Goal: Information Seeking & Learning: Learn about a topic

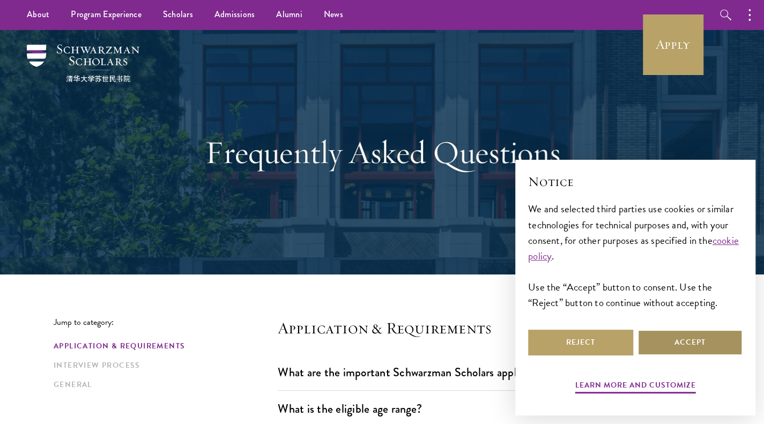
click at [690, 346] on button "Accept" at bounding box center [689, 343] width 105 height 26
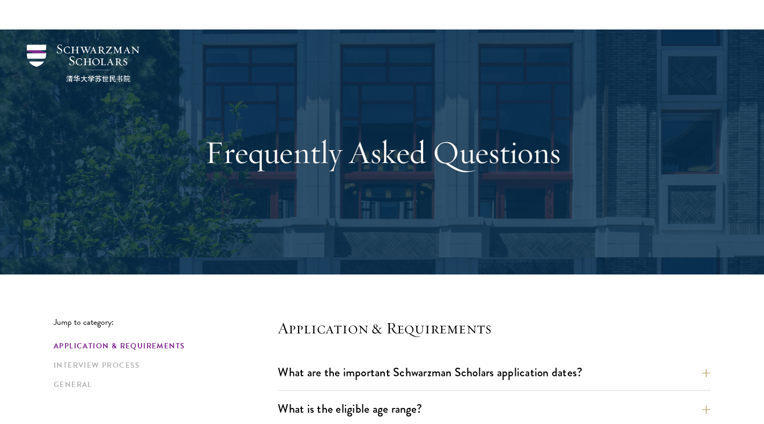
scroll to position [214, 0]
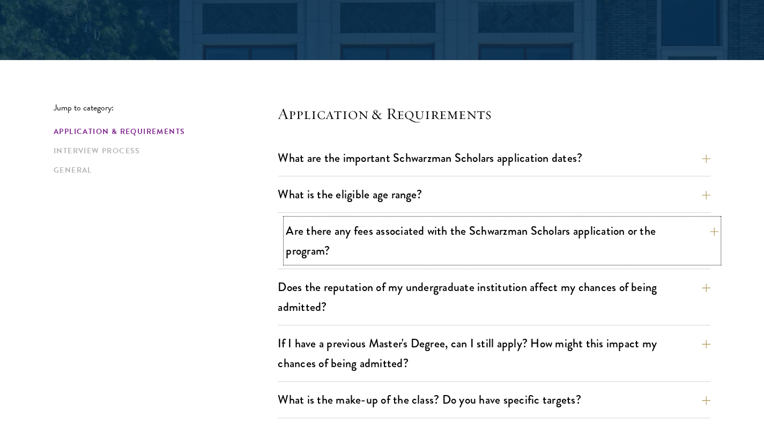
click at [472, 219] on button "Are there any fees associated with the Schwarzman Scholars application or the p…" at bounding box center [502, 241] width 432 height 44
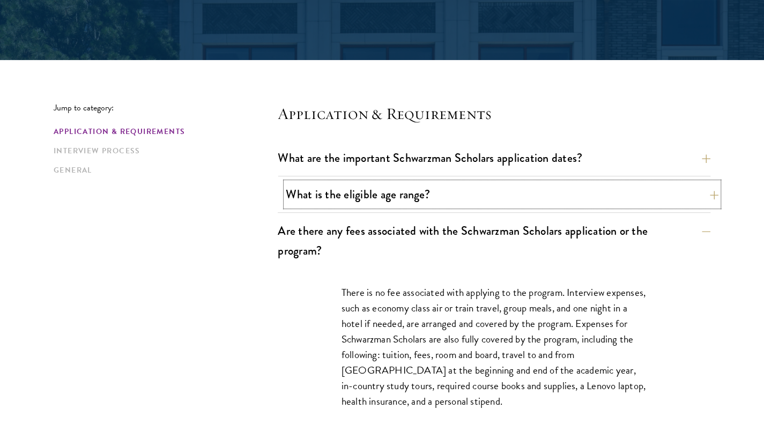
click at [476, 201] on button "What is the eligible age range?" at bounding box center [502, 194] width 432 height 24
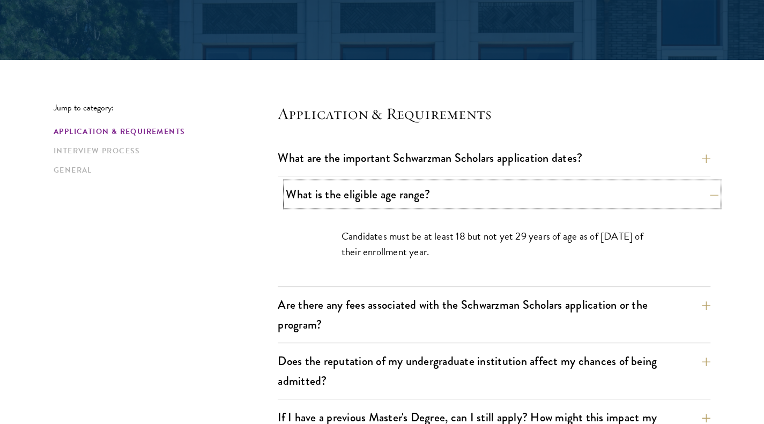
click at [429, 202] on button "What is the eligible age range?" at bounding box center [502, 194] width 432 height 24
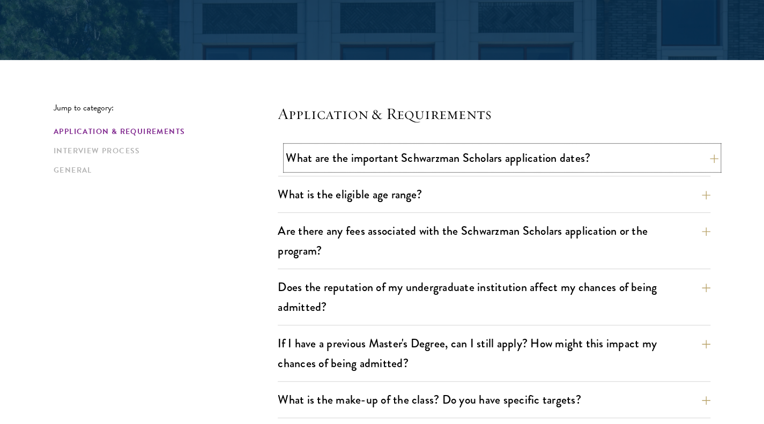
click at [465, 152] on button "What are the important Schwarzman Scholars application dates?" at bounding box center [502, 158] width 432 height 24
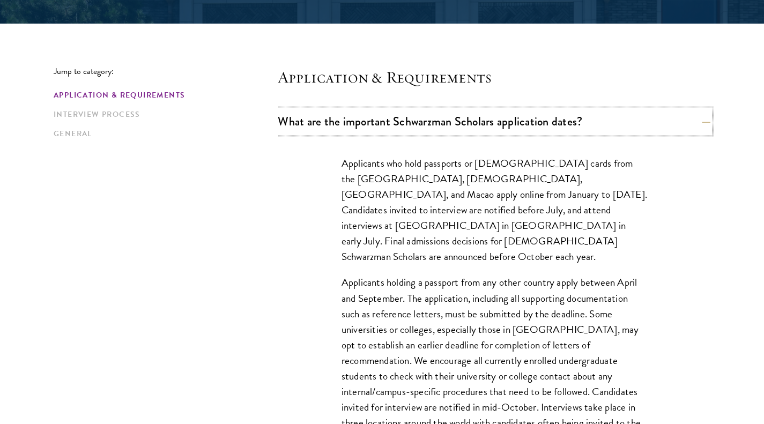
scroll to position [268, 0]
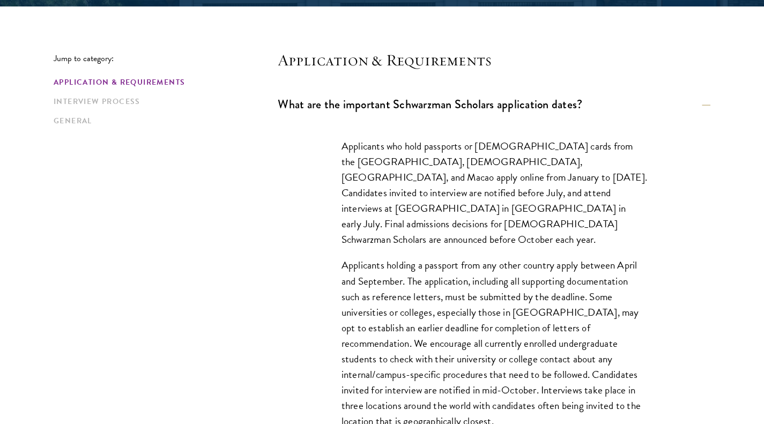
click at [499, 201] on p "Applicants who hold passports or [DEMOGRAPHIC_DATA] cards from the [GEOGRAPHIC_…" at bounding box center [493, 192] width 305 height 109
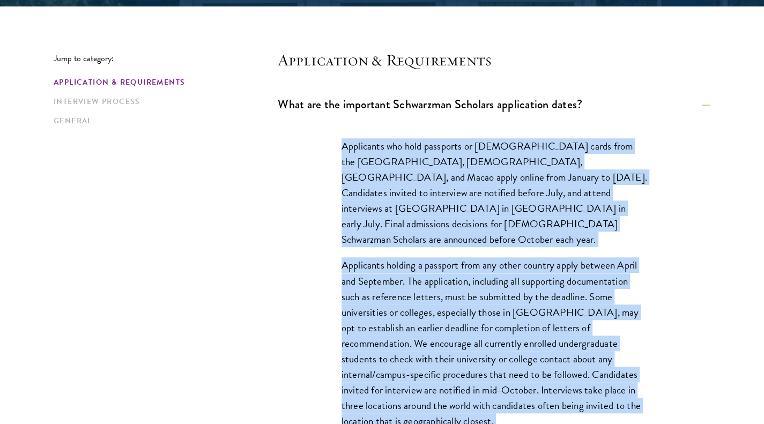
drag, startPoint x: 499, startPoint y: 201, endPoint x: 471, endPoint y: 372, distance: 173.4
click at [471, 372] on div "Applicants who hold passports or [DEMOGRAPHIC_DATA] cards from the [GEOGRAPHIC_…" at bounding box center [494, 288] width 370 height 333
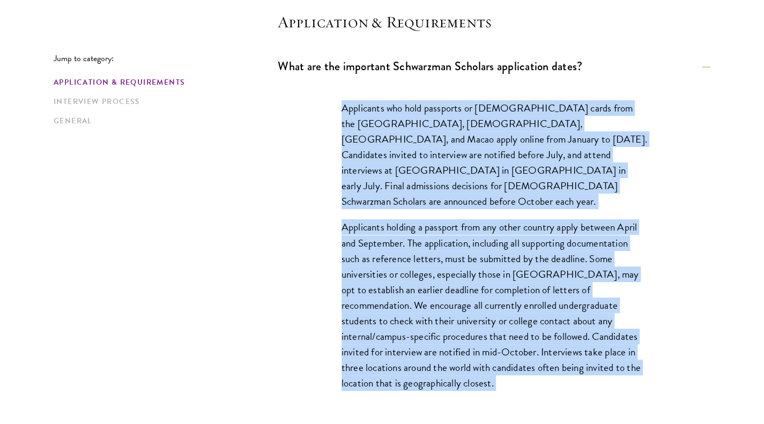
scroll to position [322, 0]
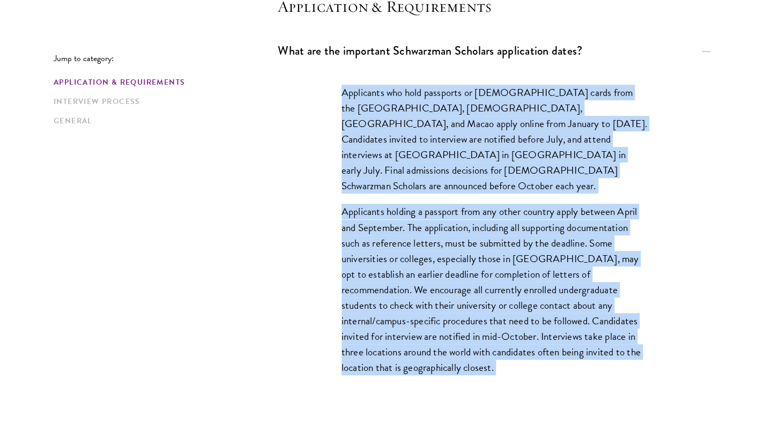
click at [479, 270] on p "Applicants holding a passport from any other country apply between April and Se…" at bounding box center [493, 289] width 305 height 171
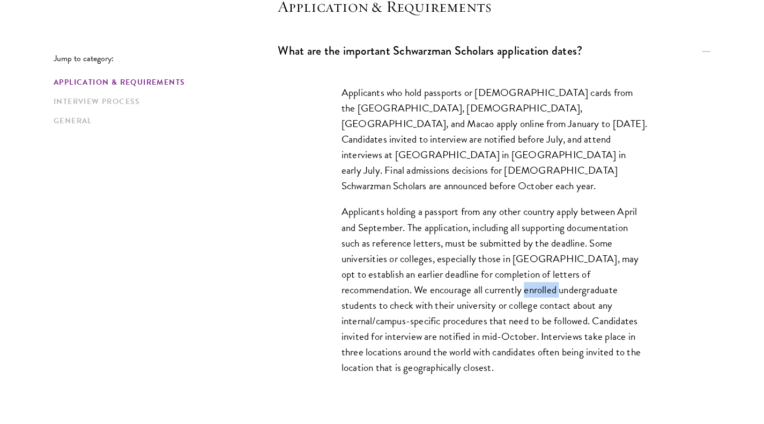
click at [479, 270] on p "Applicants holding a passport from any other country apply between April and Se…" at bounding box center [493, 289] width 305 height 171
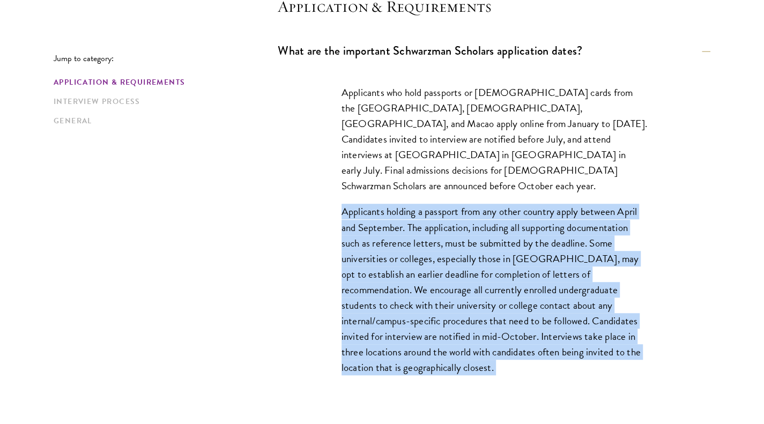
click at [479, 270] on p "Applicants holding a passport from any other country apply between April and Se…" at bounding box center [493, 289] width 305 height 171
drag, startPoint x: 430, startPoint y: 268, endPoint x: 396, endPoint y: 235, distance: 47.4
click at [396, 235] on p "Applicants holding a passport from any other country apply between April and Se…" at bounding box center [493, 289] width 305 height 171
click at [404, 228] on p "Applicants holding a passport from any other country apply between April and Se…" at bounding box center [493, 289] width 305 height 171
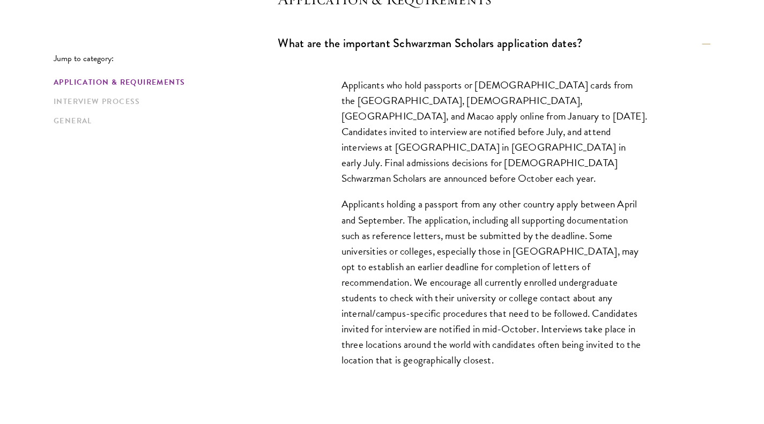
scroll to position [429, 0]
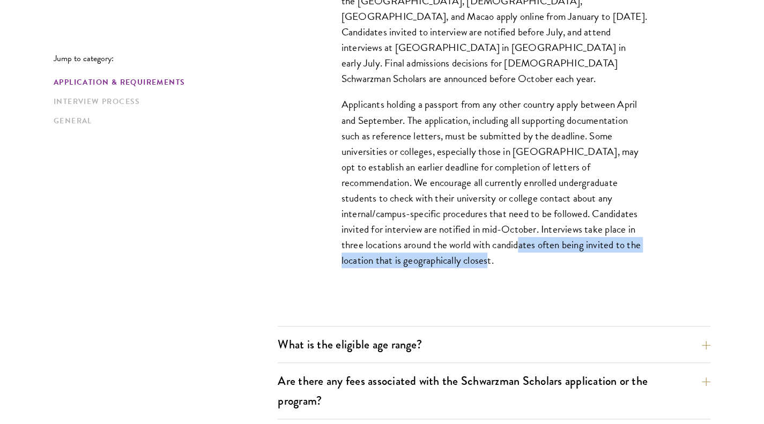
drag, startPoint x: 409, startPoint y: 234, endPoint x: 425, endPoint y: 261, distance: 31.2
click at [425, 261] on div "Applicants who hold passports or [DEMOGRAPHIC_DATA] cards from the [GEOGRAPHIC_…" at bounding box center [494, 127] width 370 height 333
copy p "[DEMOGRAPHIC_DATA] often being invited to the location that is geographically c…"
click at [358, 302] on div "Applicants who hold passports or [DEMOGRAPHIC_DATA] cards from the [GEOGRAPHIC_…" at bounding box center [494, 143] width 432 height 364
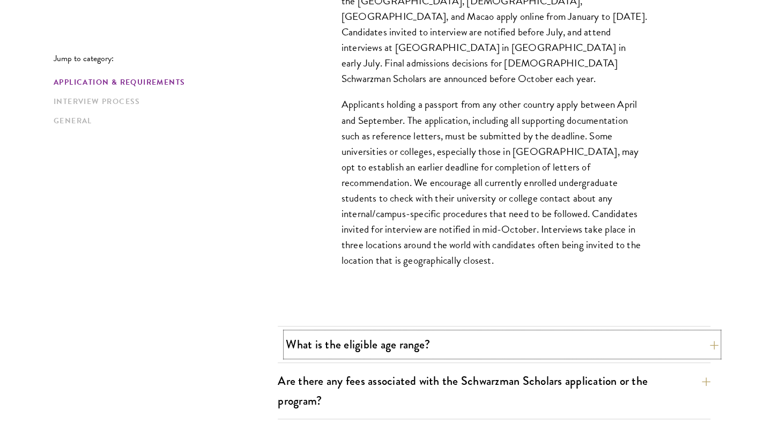
click at [375, 347] on button "What is the eligible age range?" at bounding box center [502, 344] width 432 height 24
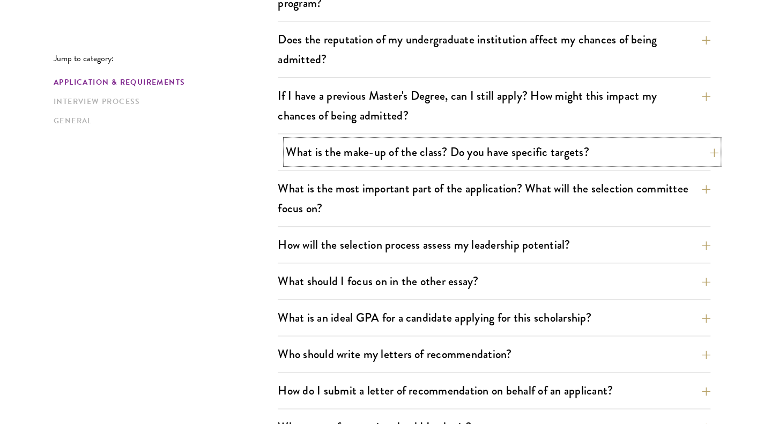
click at [446, 153] on button "What is the make-up of the class? Do you have specific targets?" at bounding box center [502, 152] width 432 height 24
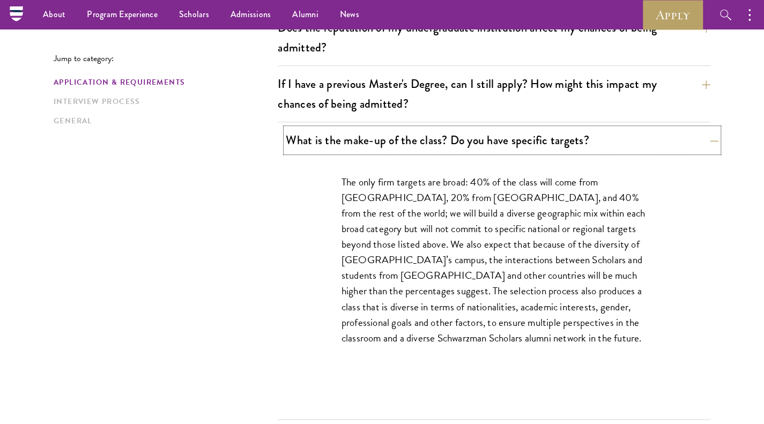
scroll to position [462, 0]
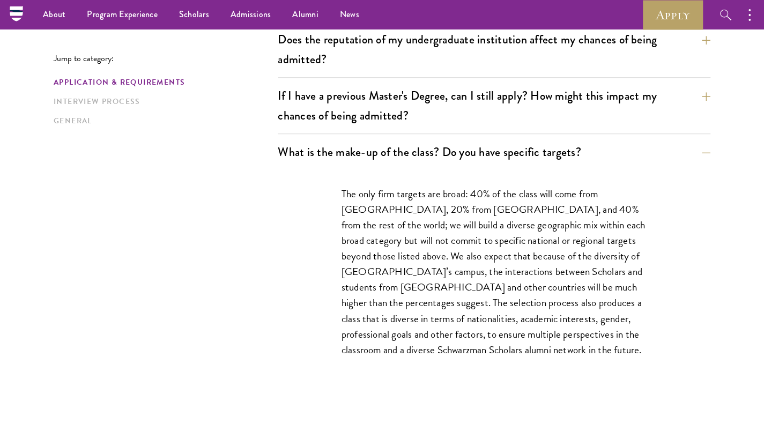
click at [429, 163] on div "What is the make-up of the class? Do you have specific targets? The only firm t…" at bounding box center [494, 286] width 432 height 292
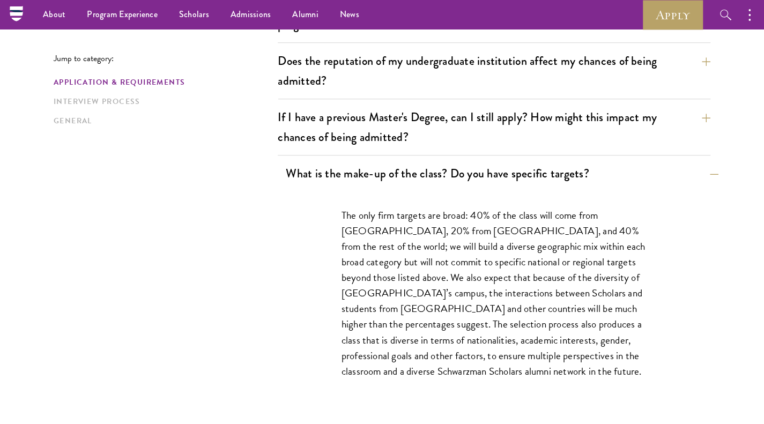
scroll to position [408, 0]
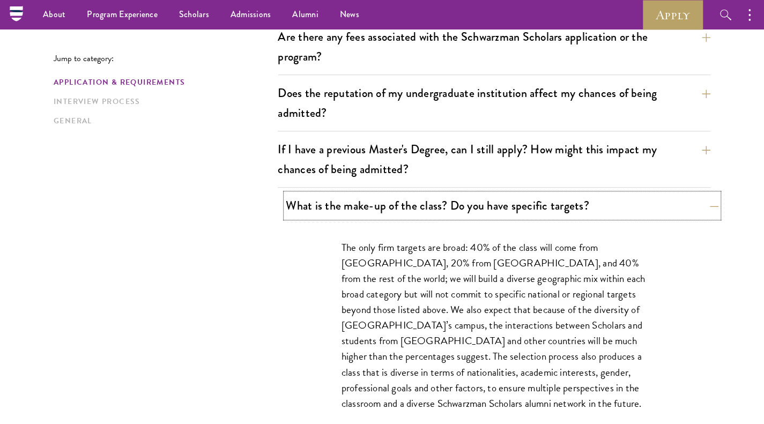
click at [430, 205] on button "What is the make-up of the class? Do you have specific targets?" at bounding box center [502, 205] width 432 height 24
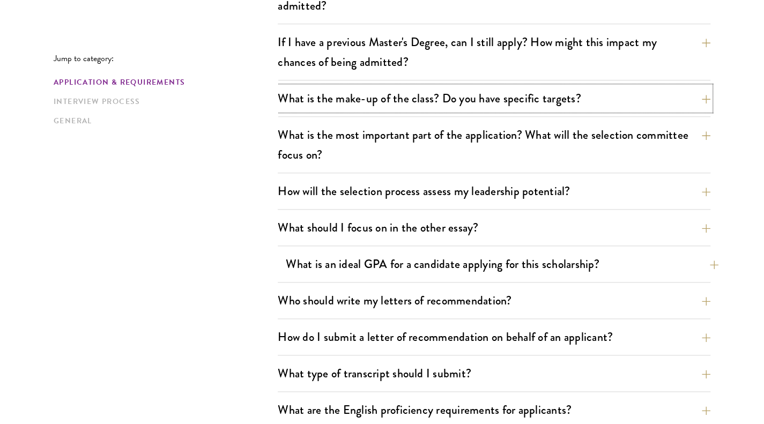
scroll to position [569, 0]
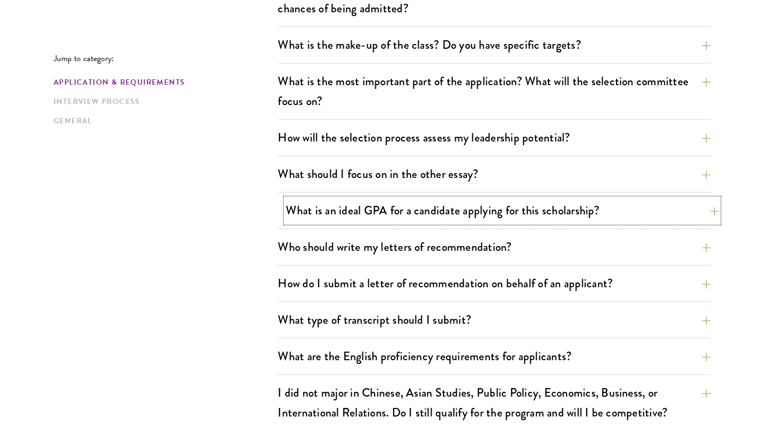
click at [429, 212] on button "What is an ideal GPA for a candidate applying for this scholarship?" at bounding box center [502, 210] width 432 height 24
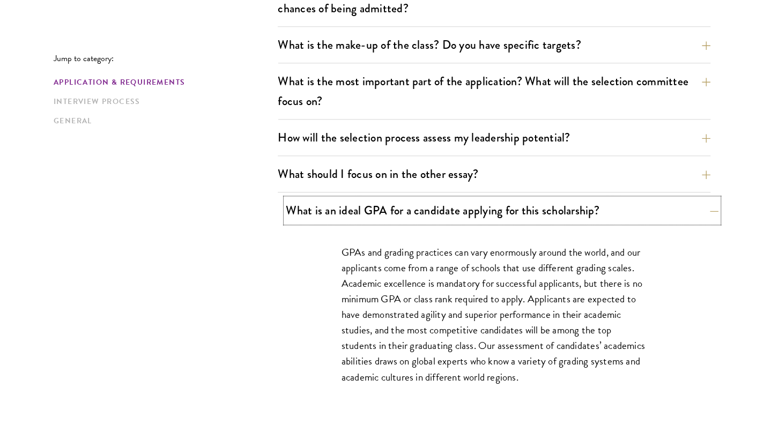
click at [429, 212] on button "What is an ideal GPA for a candidate applying for this scholarship?" at bounding box center [502, 210] width 432 height 24
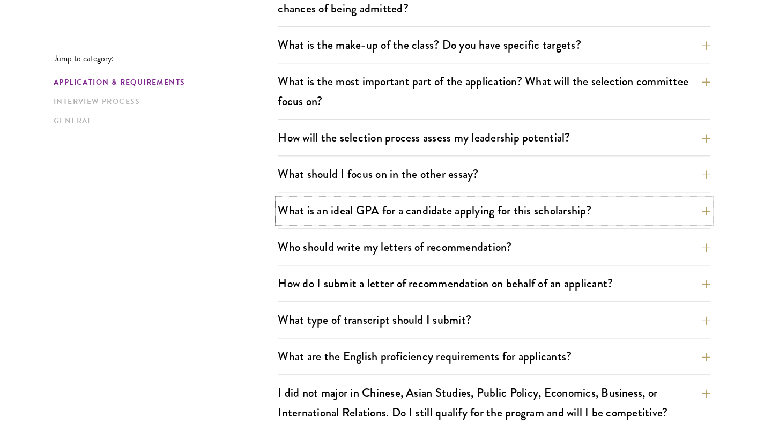
scroll to position [623, 0]
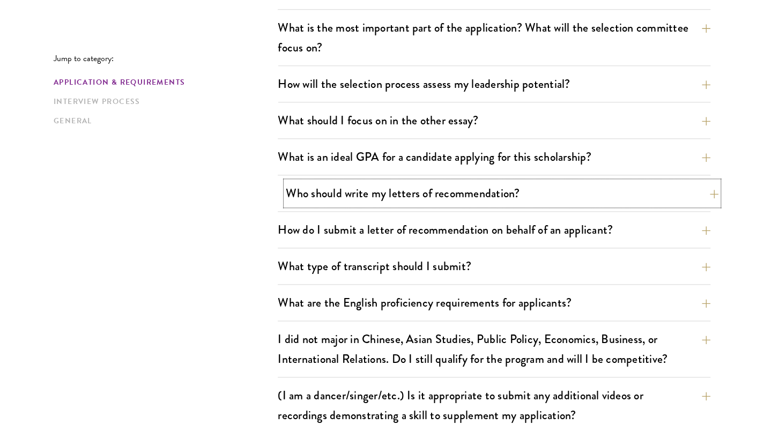
click at [437, 203] on button "Who should write my letters of recommendation?" at bounding box center [502, 193] width 432 height 24
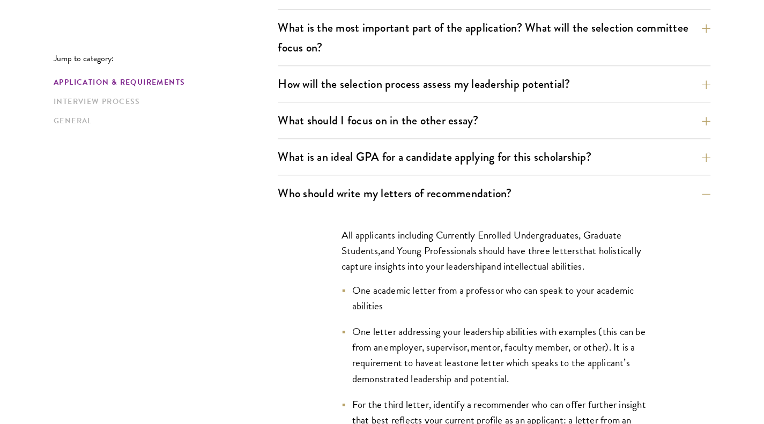
click at [431, 262] on span "that holistically capture insights into your leadership" at bounding box center [491, 258] width 300 height 31
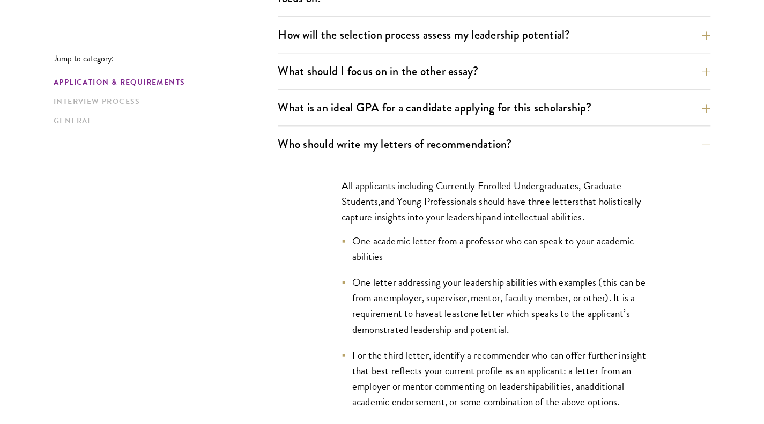
scroll to position [730, 0]
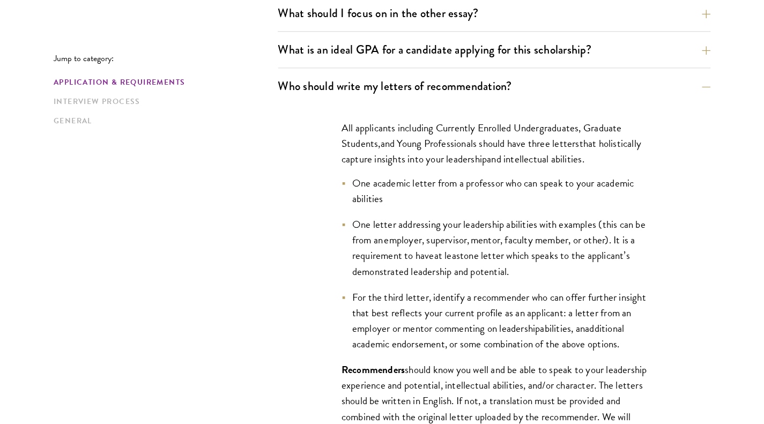
click at [437, 261] on li "One letter addressing your leadership abilities with examples (this can be from…" at bounding box center [493, 248] width 305 height 62
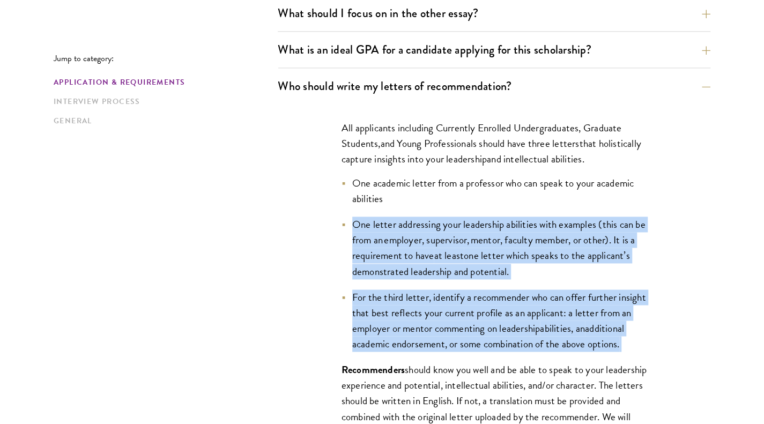
drag, startPoint x: 437, startPoint y: 261, endPoint x: 435, endPoint y: 340, distance: 78.8
click at [435, 340] on ul "One academic letter from a professor who can speak to your academic abilities O…" at bounding box center [493, 263] width 305 height 176
click at [417, 326] on span "For the third letter, identify a recommender who can offer further insight that…" at bounding box center [499, 312] width 294 height 47
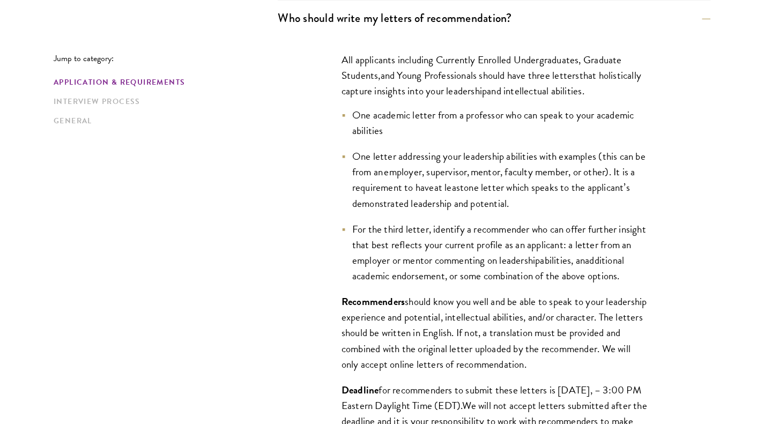
scroll to position [837, 0]
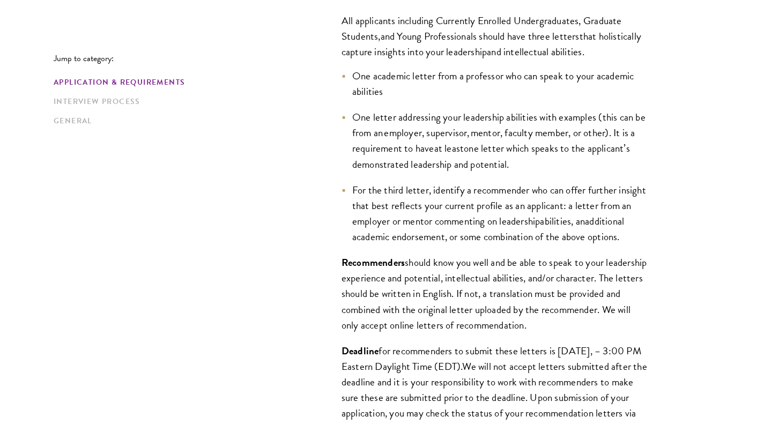
click at [437, 285] on span "should know you well and be able to speak to your leadership experience and pot…" at bounding box center [493, 294] width 305 height 78
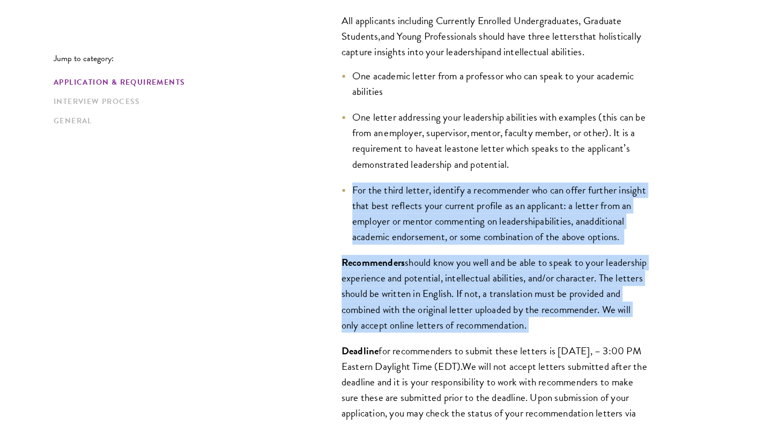
drag, startPoint x: 437, startPoint y: 285, endPoint x: 437, endPoint y: 225, distance: 60.0
click at [437, 225] on div "All applicants including Currently Enrolled Undergraduates, Graduate Students ,…" at bounding box center [494, 230] width 370 height 466
copy div "For the third letter, identify a recommender who can offer further insight that…"
click at [434, 231] on span "additional academic endorsement, or some combination of the above options." at bounding box center [488, 228] width 272 height 31
click at [441, 241] on span "additional academic endorsement, or some combination of the above options." at bounding box center [488, 228] width 272 height 31
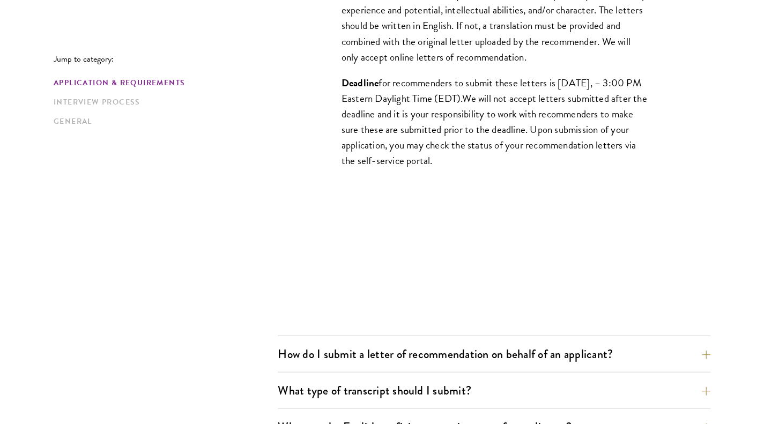
scroll to position [1212, 0]
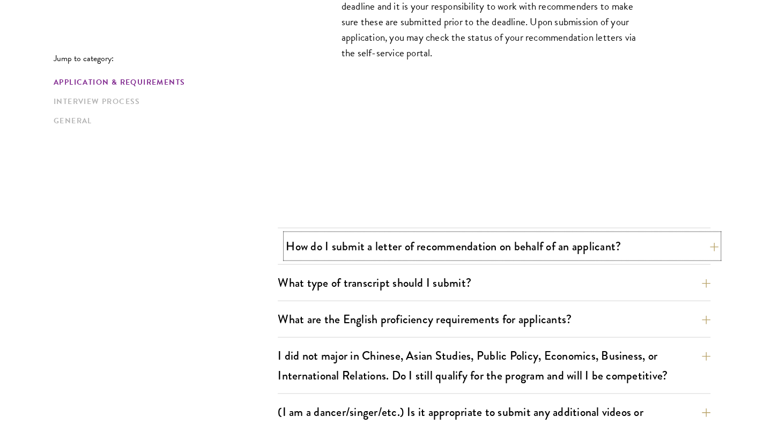
click at [440, 246] on button "How do I submit a letter of recommendation on behalf of an applicant?" at bounding box center [502, 246] width 432 height 24
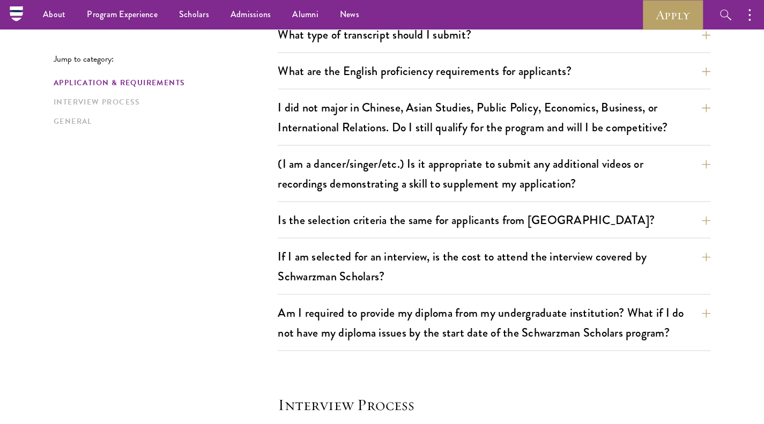
scroll to position [1051, 0]
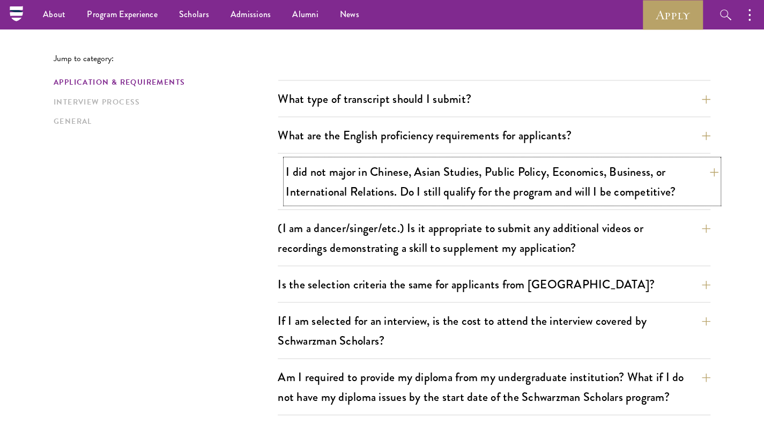
click at [437, 200] on button "I did not major in Chinese, Asian Studies, Public Policy, Economics, Business, …" at bounding box center [502, 181] width 432 height 44
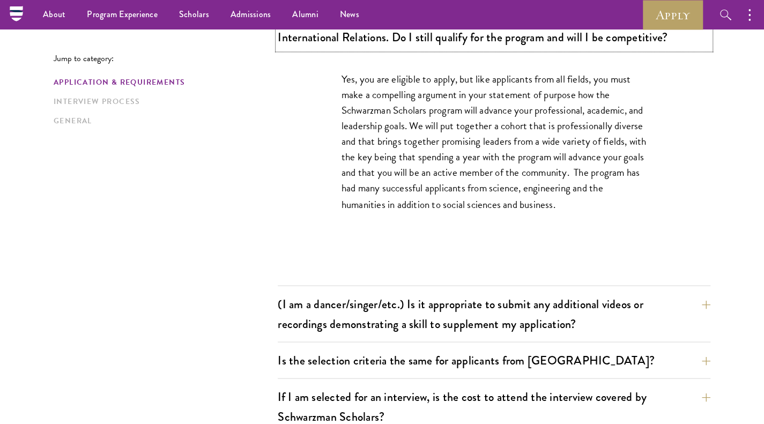
scroll to position [891, 0]
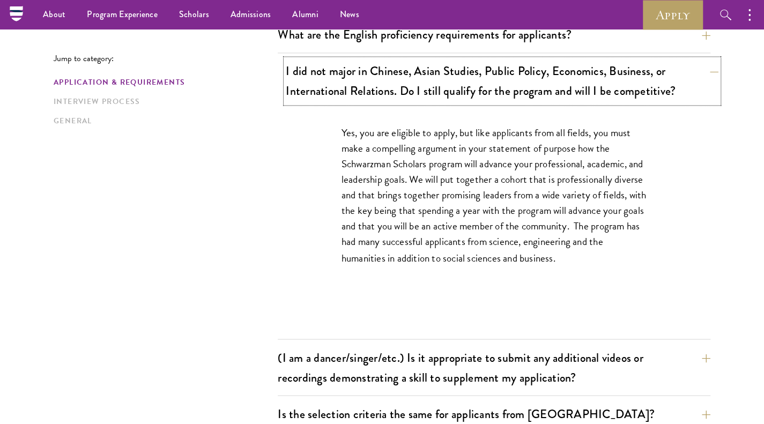
click at [506, 92] on button "I did not major in Chinese, Asian Studies, Public Policy, Economics, Business, …" at bounding box center [502, 81] width 432 height 44
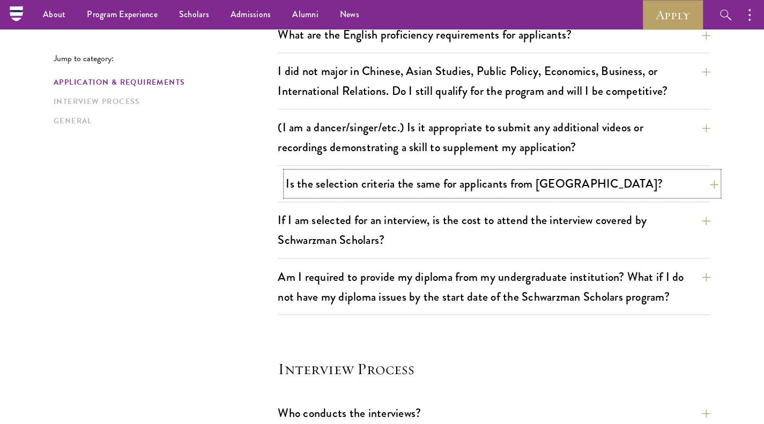
click at [504, 192] on button "Is the selection criteria the same for applicants from [GEOGRAPHIC_DATA]?" at bounding box center [502, 183] width 432 height 24
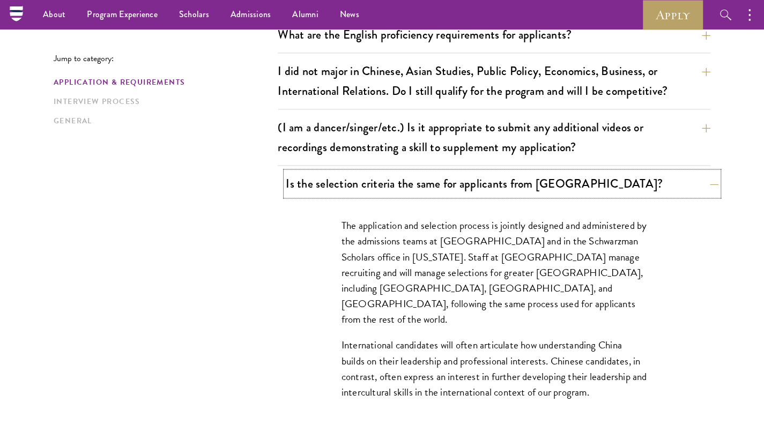
click at [504, 182] on button "Is the selection criteria the same for applicants from [GEOGRAPHIC_DATA]?" at bounding box center [502, 183] width 432 height 24
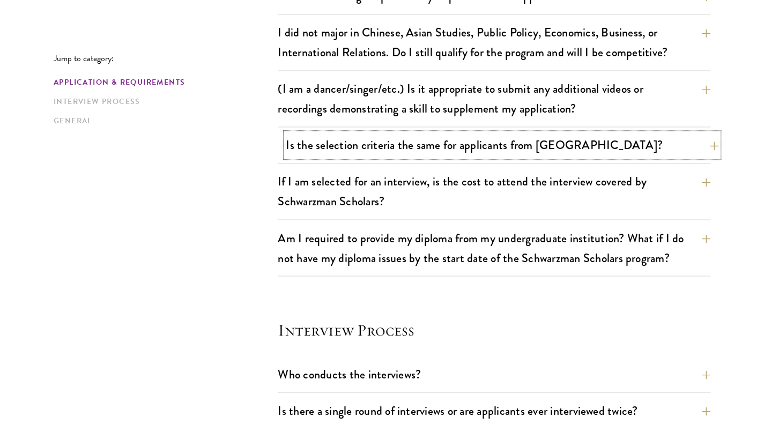
scroll to position [944, 0]
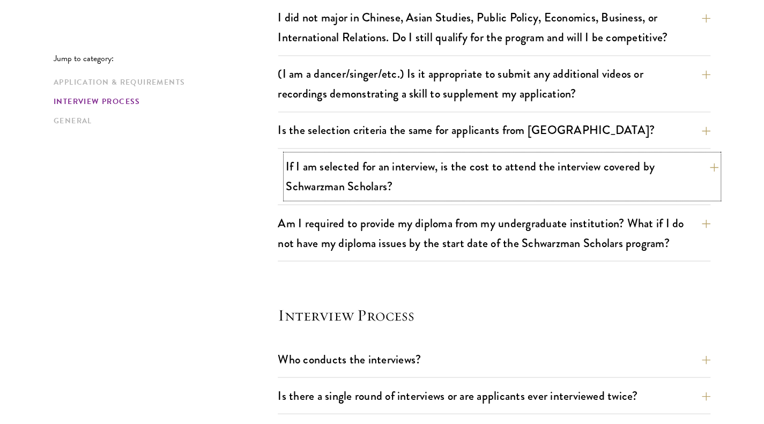
click at [504, 187] on button "If I am selected for an interview, is the cost to attend the interview covered …" at bounding box center [502, 176] width 432 height 44
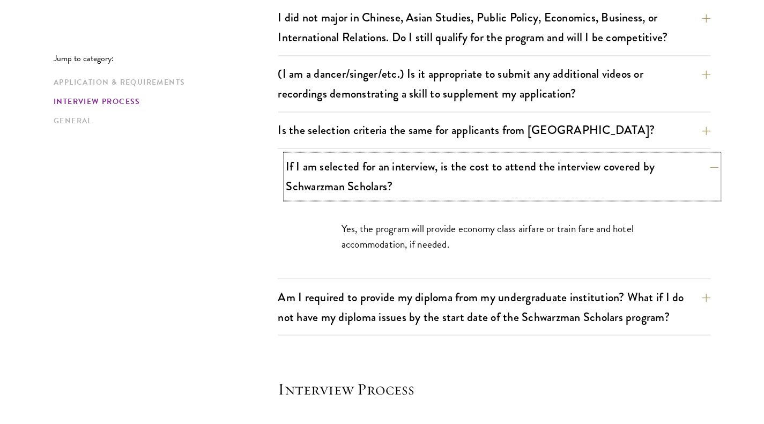
click at [504, 187] on button "If I am selected for an interview, is the cost to attend the interview covered …" at bounding box center [502, 176] width 432 height 44
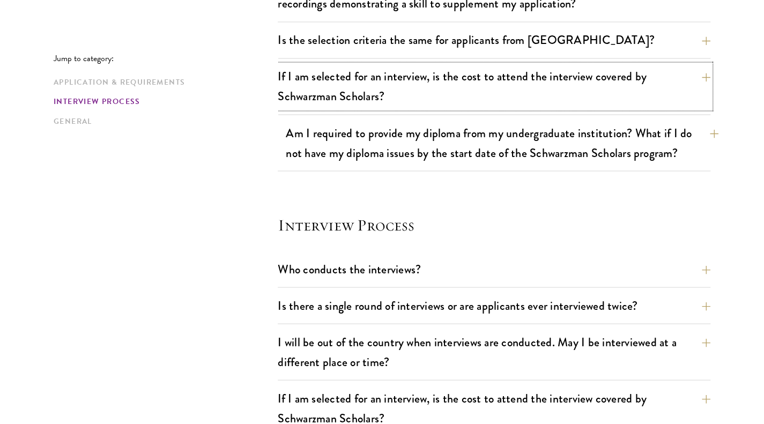
scroll to position [1105, 0]
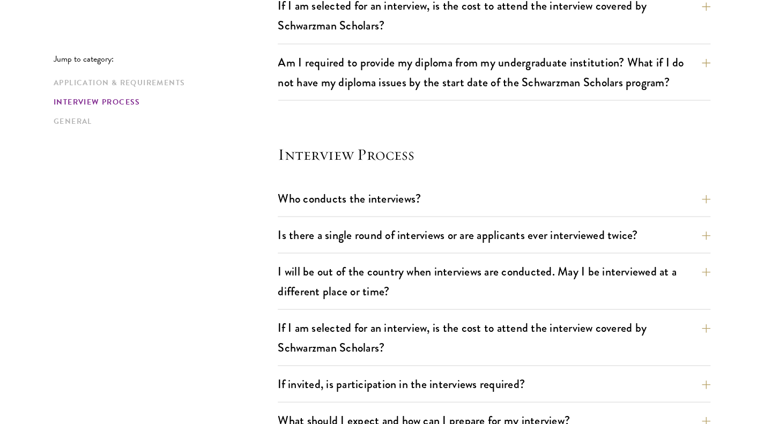
click at [503, 210] on div "Who conducts the interviews? Interview panelists are distinguished senior figur…" at bounding box center [494, 201] width 432 height 31
click at [504, 199] on button "Who conducts the interviews?" at bounding box center [502, 198] width 432 height 24
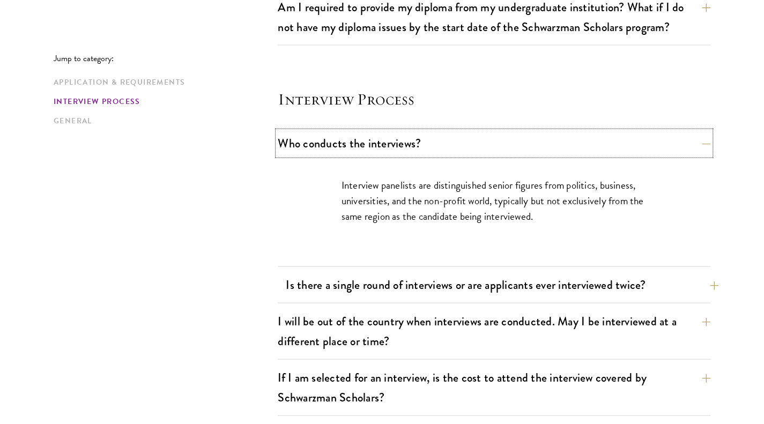
scroll to position [1212, 0]
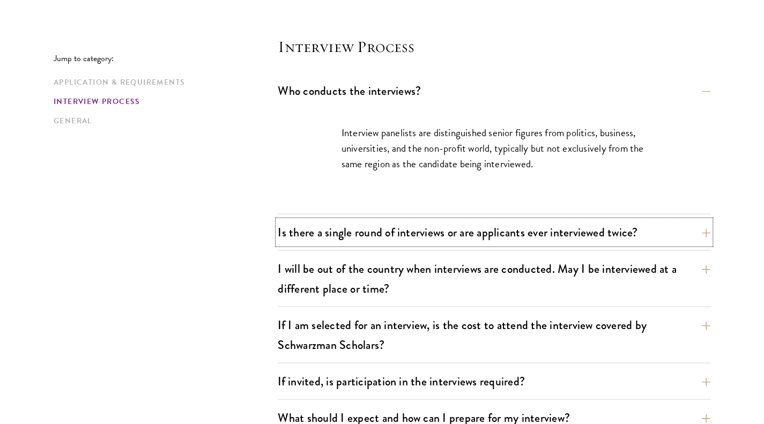
click at [498, 231] on button "Is there a single round of interviews or are applicants ever interviewed twice?" at bounding box center [494, 232] width 432 height 24
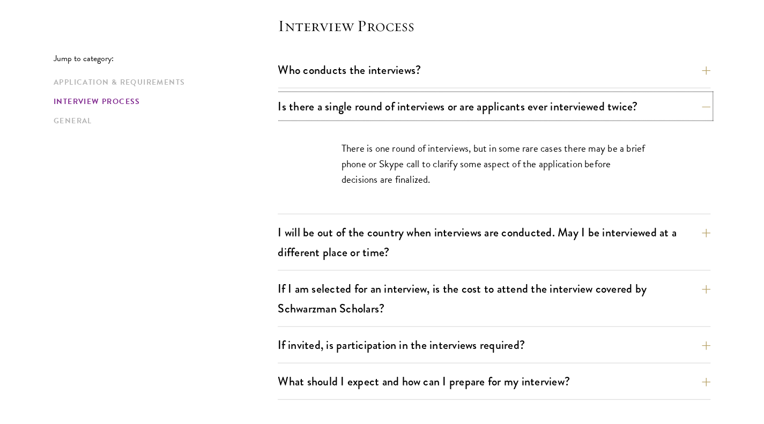
scroll to position [1266, 0]
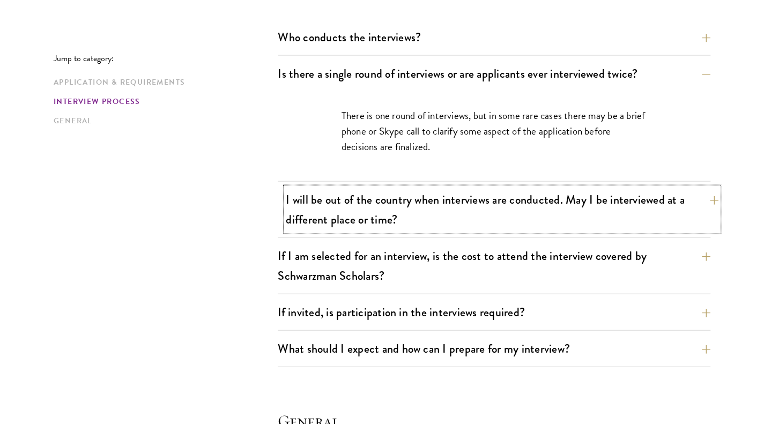
click at [487, 204] on button "I will be out of the country when interviews are conducted. May I be interviewe…" at bounding box center [502, 210] width 432 height 44
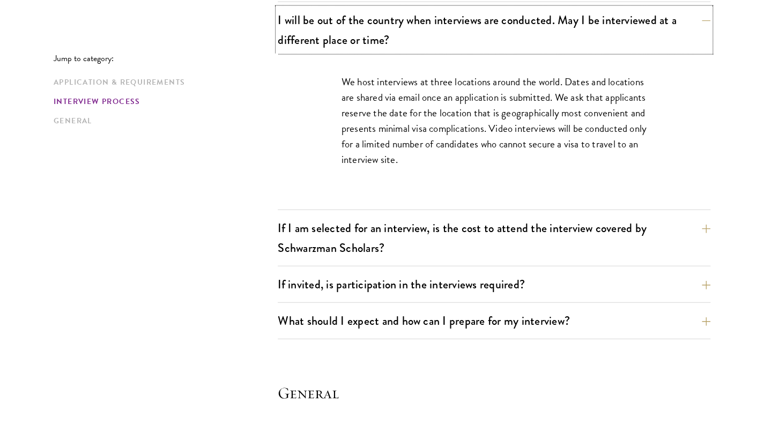
scroll to position [1373, 0]
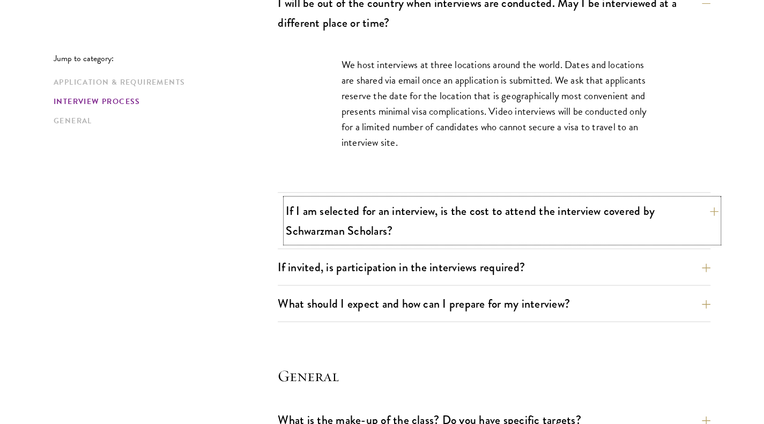
click at [481, 213] on button "If I am selected for an interview, is the cost to attend the interview covered …" at bounding box center [502, 221] width 432 height 44
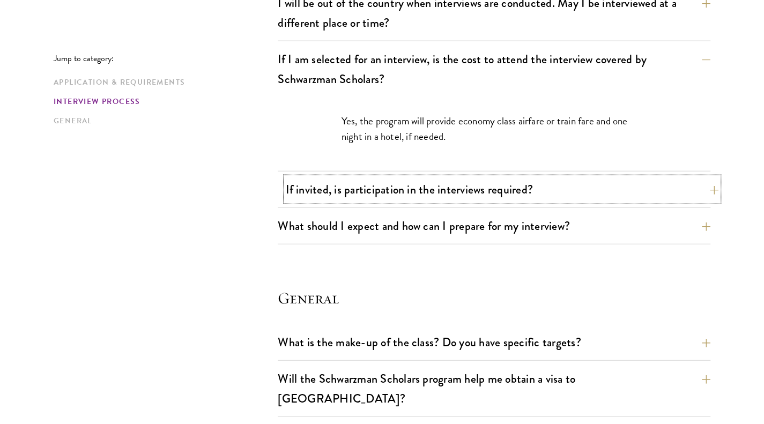
click at [474, 197] on button "If invited, is participation in the interviews required?" at bounding box center [502, 189] width 432 height 24
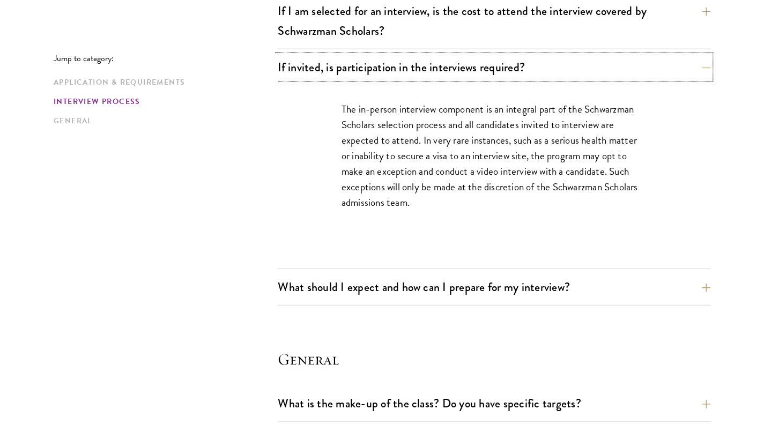
scroll to position [1480, 0]
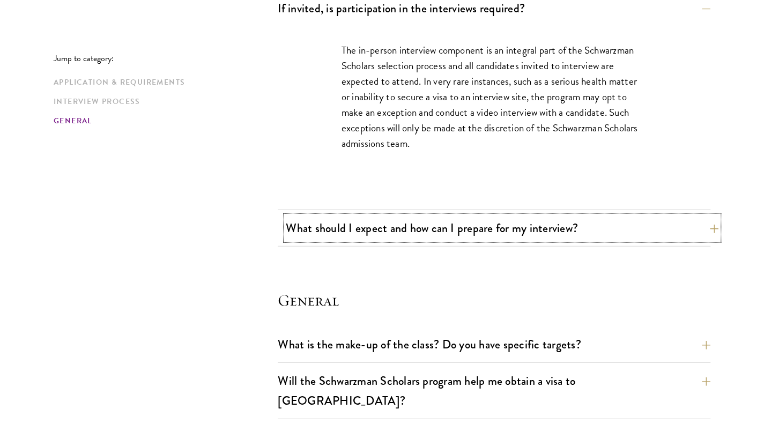
click at [473, 225] on button "What should I expect and how can I prepare for my interview?" at bounding box center [502, 228] width 432 height 24
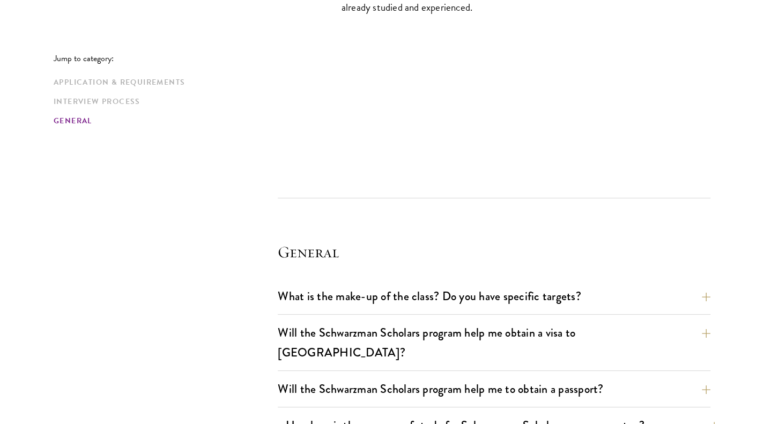
scroll to position [2338, 0]
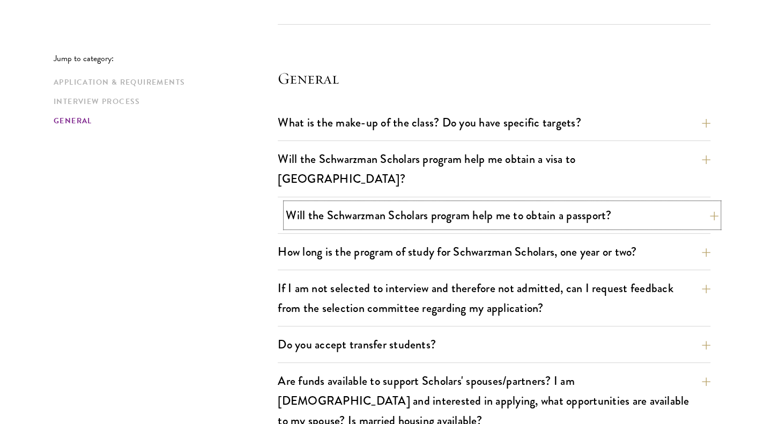
click at [477, 203] on button "Will the Schwarzman Scholars program help me to obtain a passport?" at bounding box center [502, 215] width 432 height 24
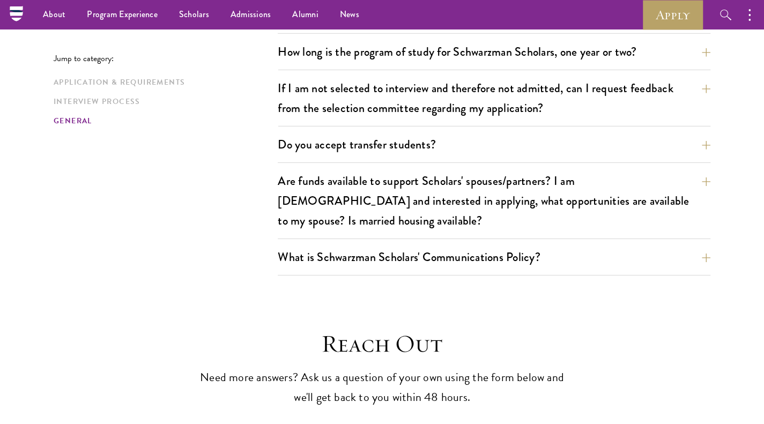
scroll to position [1801, 0]
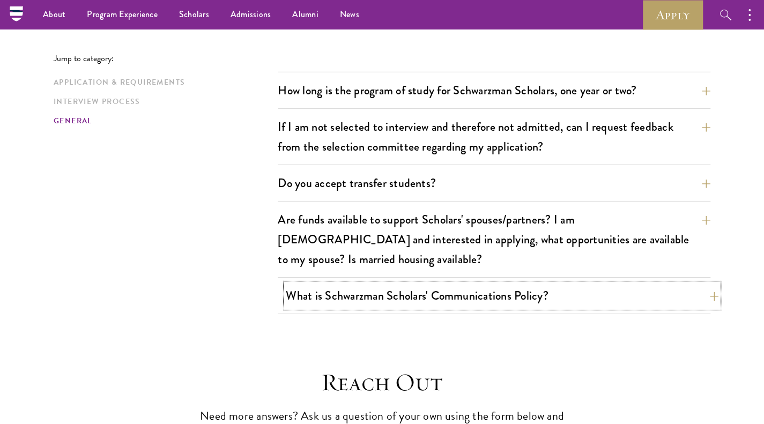
click at [482, 283] on button "What is Schwarzman Scholars' Communications Policy?" at bounding box center [502, 295] width 432 height 24
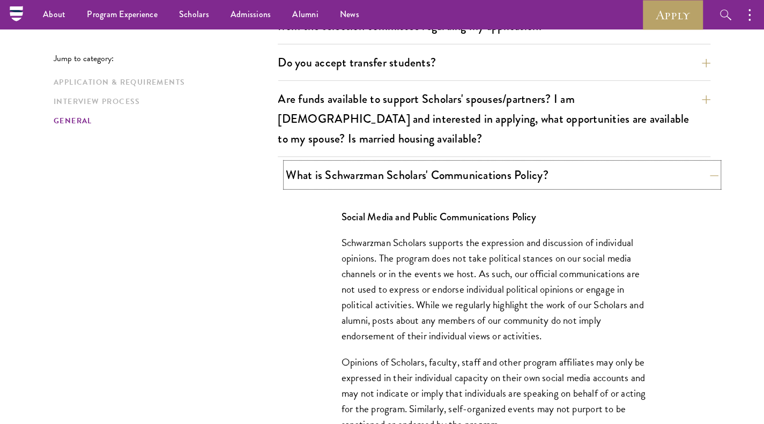
click at [497, 163] on button "What is Schwarzman Scholars' Communications Policy?" at bounding box center [502, 175] width 432 height 24
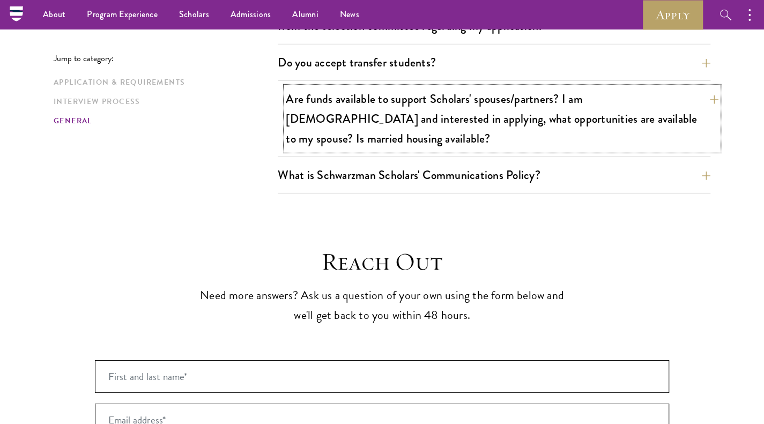
click at [502, 89] on button "Are funds available to support Scholars' spouses/partners? I am [DEMOGRAPHIC_DA…" at bounding box center [502, 119] width 432 height 64
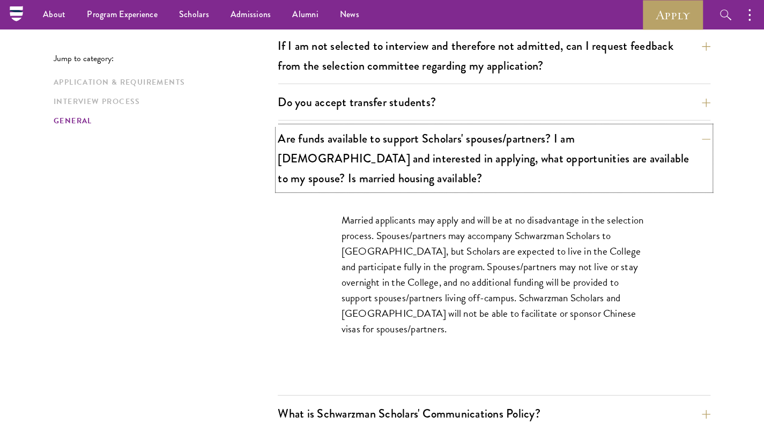
scroll to position [1747, 0]
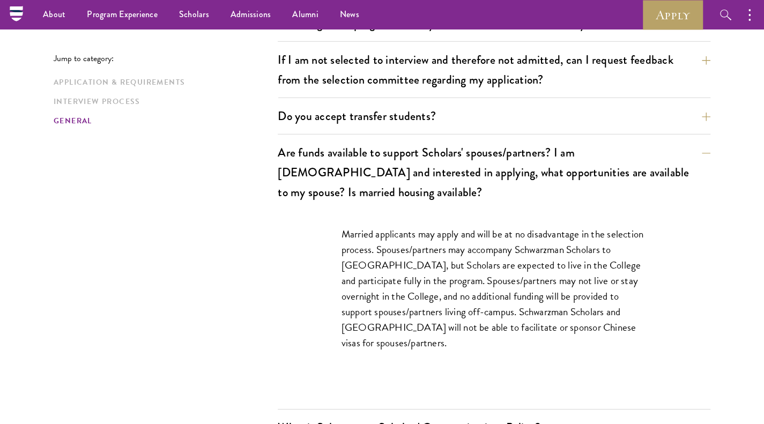
click at [490, 226] on p "Married applicants may apply and will be at no disadvantage in the selection pr…" at bounding box center [493, 288] width 305 height 125
click at [492, 104] on button "Do you accept transfer students?" at bounding box center [502, 116] width 432 height 24
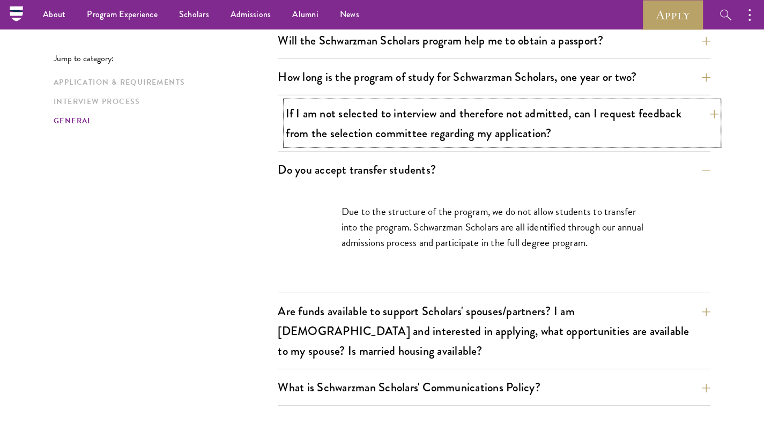
click at [495, 107] on button "If I am not selected to interview and therefore not admitted, can I request fee…" at bounding box center [502, 123] width 432 height 44
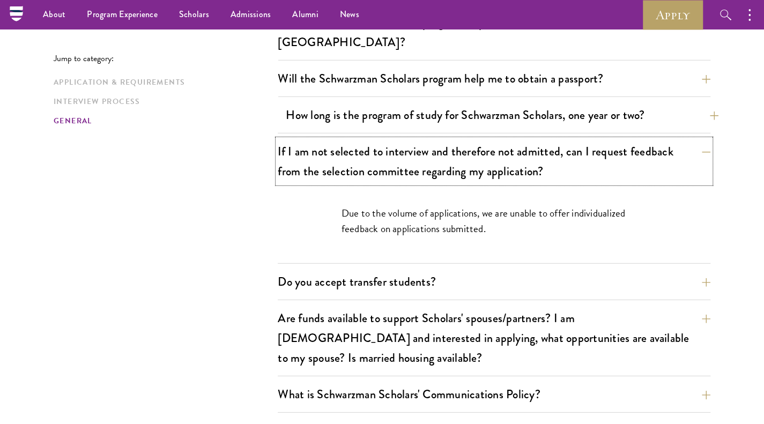
scroll to position [1586, 0]
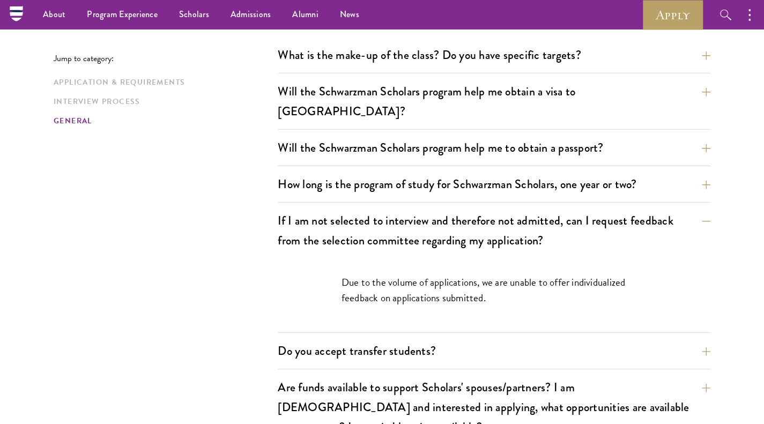
click at [511, 274] on p "Due to the volume of applications, we are unable to offer individualized feedba…" at bounding box center [493, 289] width 305 height 31
copy p "unable"
click at [511, 274] on p "Due to the volume of applications, we are unable to offer individualized feedba…" at bounding box center [493, 289] width 305 height 31
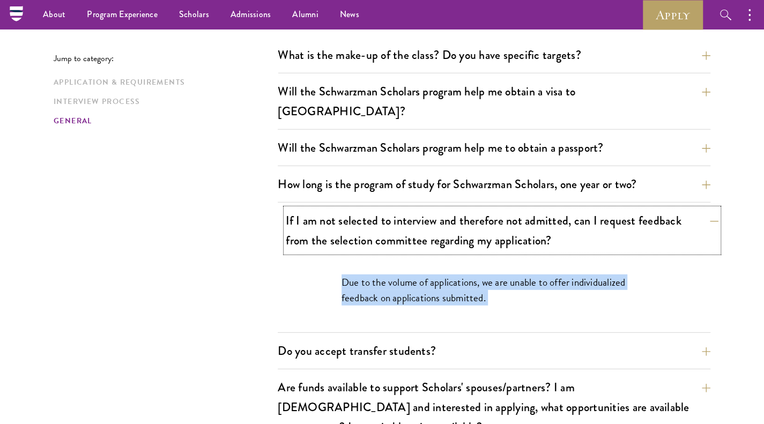
click at [507, 220] on button "If I am not selected to interview and therefore not admitted, can I request fee…" at bounding box center [502, 230] width 432 height 44
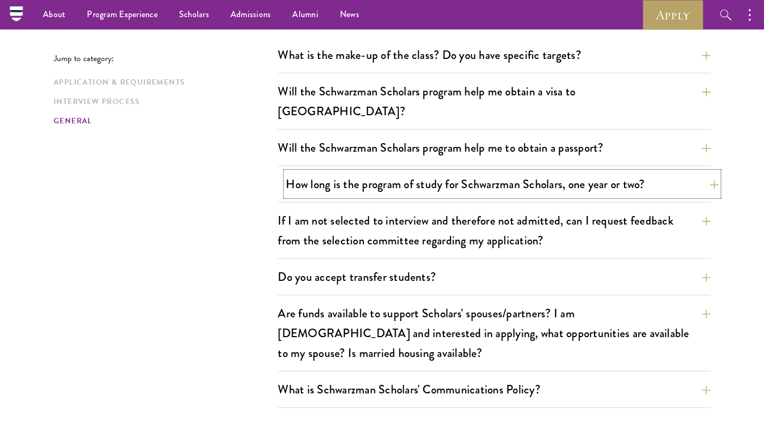
click at [504, 172] on button "How long is the program of study for Schwarzman Scholars, one year or two?" at bounding box center [502, 184] width 432 height 24
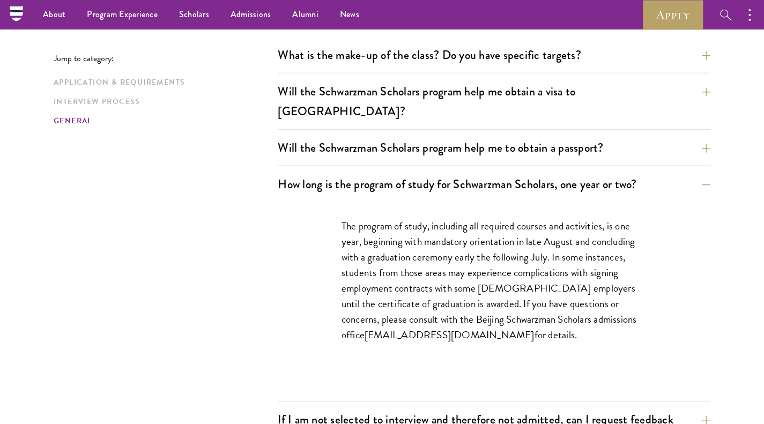
click at [510, 248] on p "The program of study, including all required courses and activities, is one yea…" at bounding box center [493, 280] width 305 height 125
click at [510, 250] on p "The program of study, including all required courses and activities, is one yea…" at bounding box center [493, 280] width 305 height 125
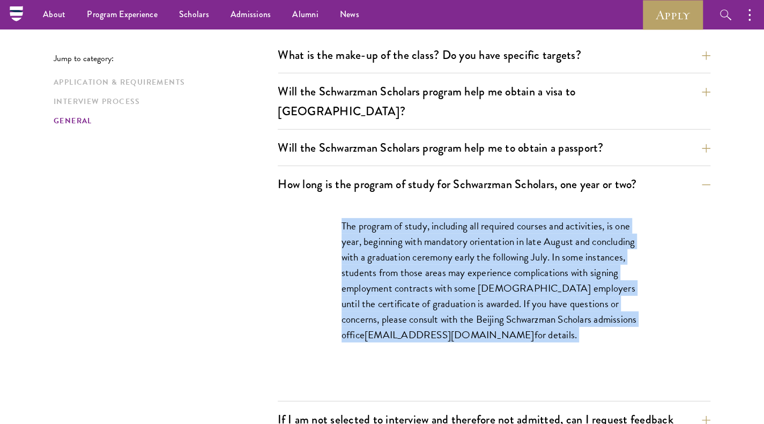
click at [481, 236] on p "The program of study, including all required courses and activities, is one yea…" at bounding box center [493, 280] width 305 height 125
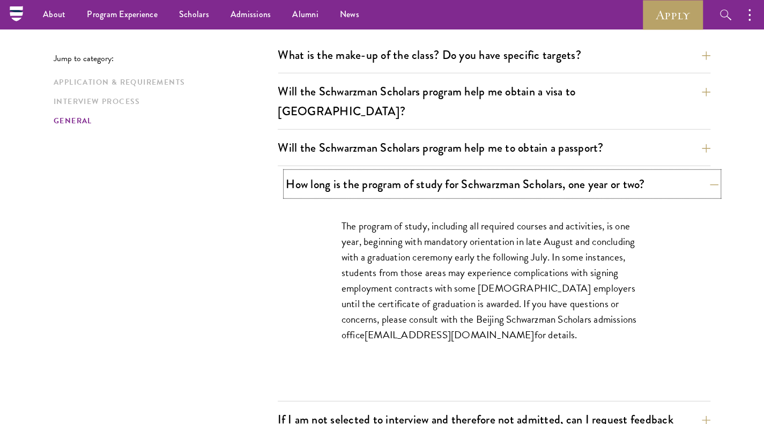
click at [479, 172] on button "How long is the program of study for Schwarzman Scholars, one year or two?" at bounding box center [502, 184] width 432 height 24
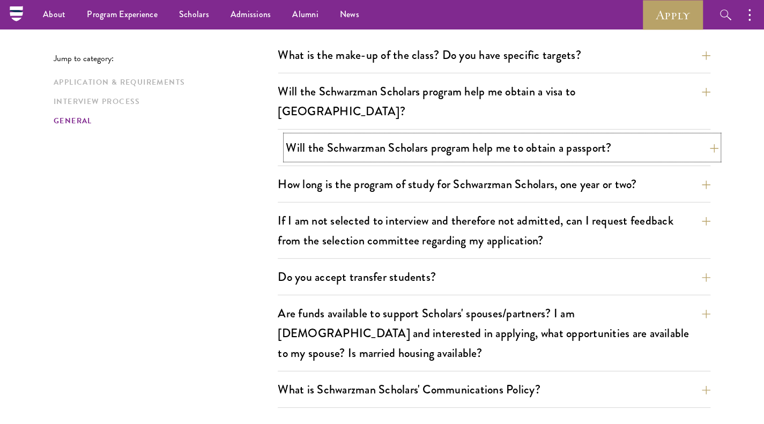
click at [468, 136] on button "Will the Schwarzman Scholars program help me to obtain a passport?" at bounding box center [502, 148] width 432 height 24
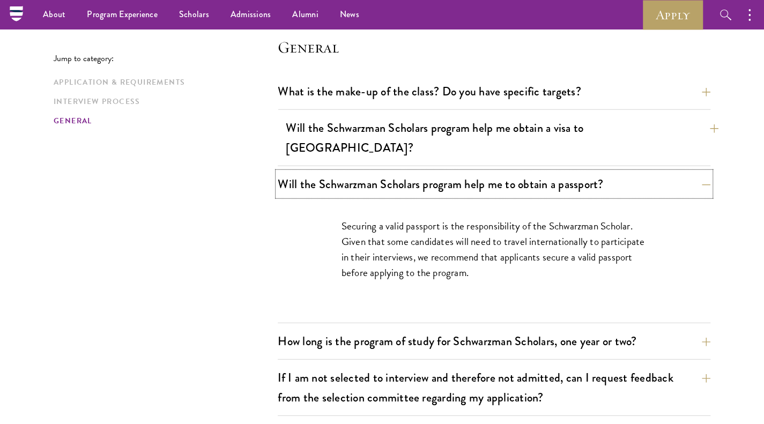
scroll to position [1533, 0]
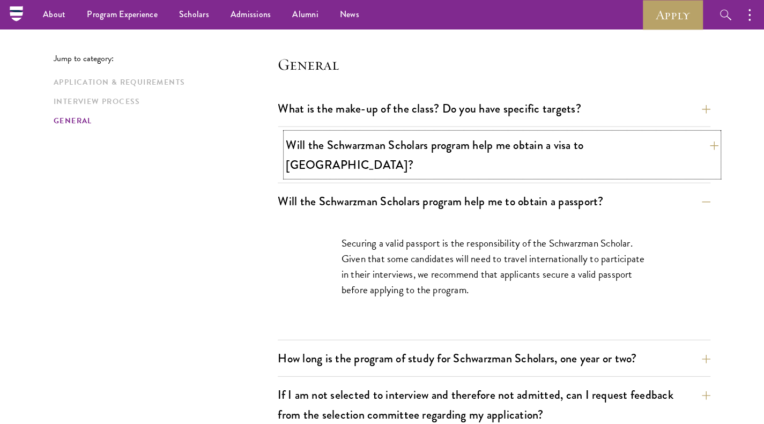
click at [454, 141] on button "Will the Schwarzman Scholars program help me obtain a visa to [GEOGRAPHIC_DATA]?" at bounding box center [502, 155] width 432 height 44
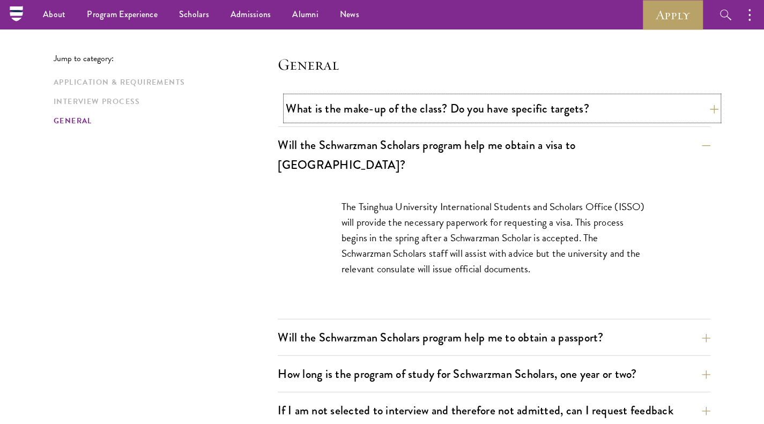
click at [453, 115] on button "What is the make-up of the class? Do you have specific targets?" at bounding box center [502, 108] width 432 height 24
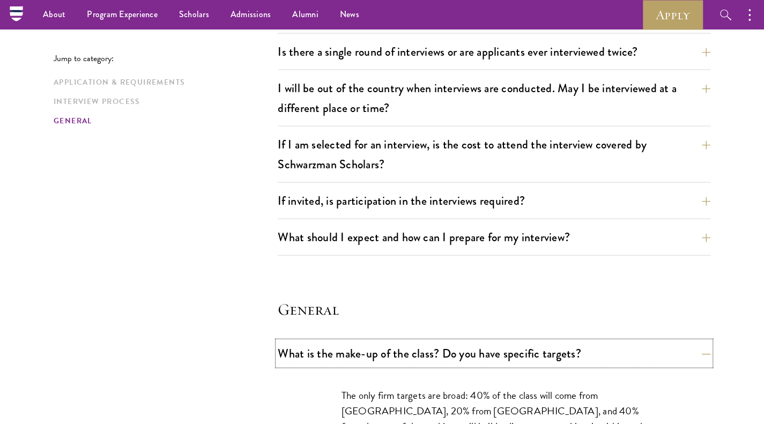
scroll to position [1265, 0]
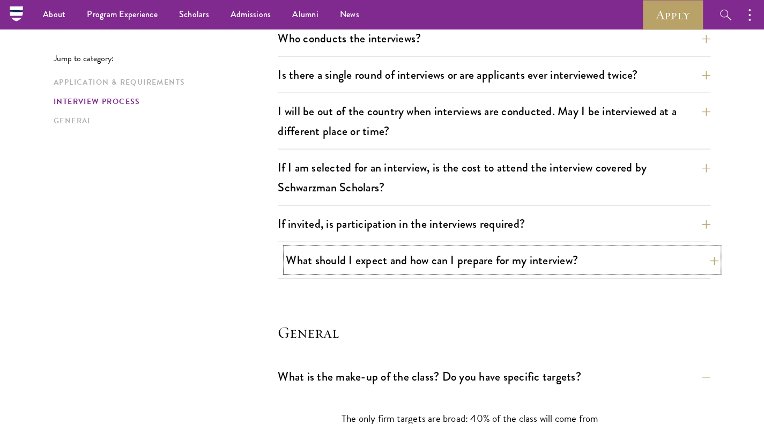
click at [478, 258] on button "What should I expect and how can I prepare for my interview?" at bounding box center [502, 260] width 432 height 24
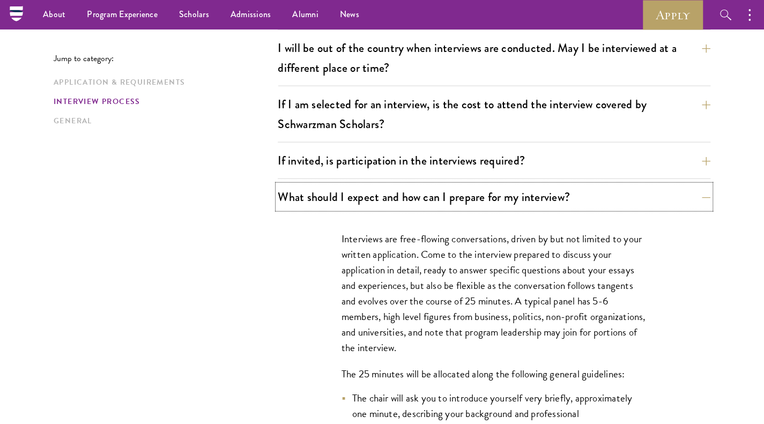
scroll to position [1372, 0]
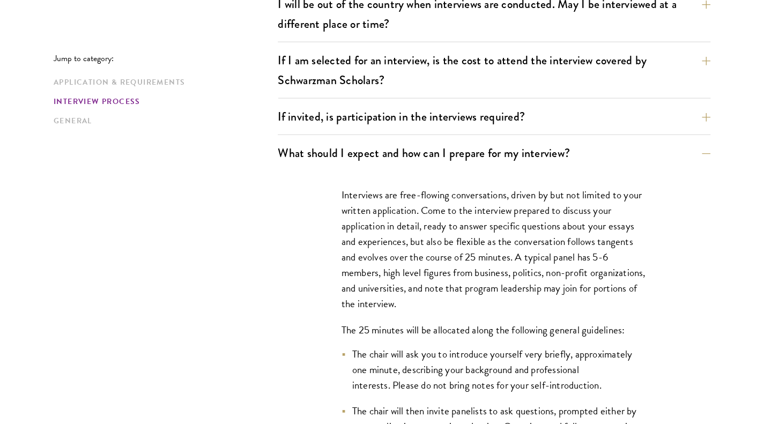
click at [474, 218] on p "Interviews are free-flowing conversations, driven by but not limited to your wr…" at bounding box center [493, 249] width 305 height 125
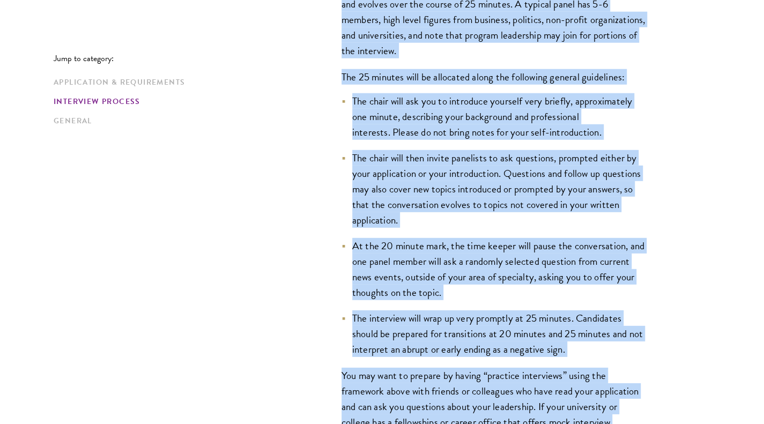
scroll to position [1640, 0]
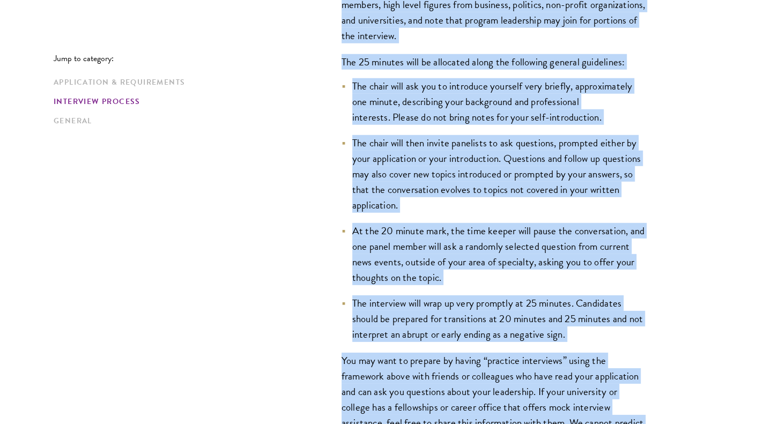
drag, startPoint x: 474, startPoint y: 218, endPoint x: 469, endPoint y: 324, distance: 106.2
click at [464, 354] on div "Interviews are free-flowing conversations, driven by but not limited to your wr…" at bounding box center [494, 234] width 370 height 663
copy div "Loremipsum dol sita-consect adipiscingeli, seddoe te inc utl etdolor ma aliq en…"
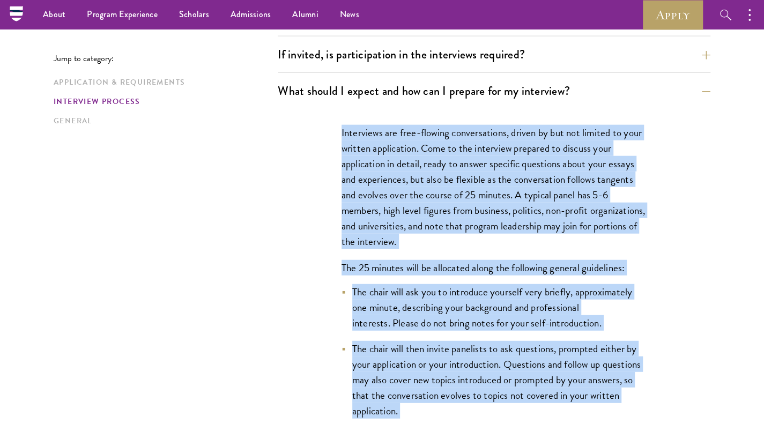
scroll to position [1318, 0]
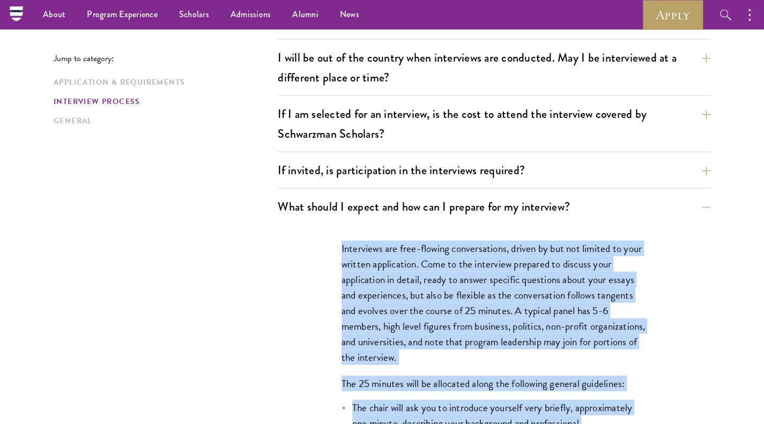
copy div "Loremipsum dol sita-consect adipiscingeli, seddoe te inc utl etdolor ma aliq en…"
click at [445, 172] on button "If invited, is participation in the interviews required?" at bounding box center [502, 170] width 432 height 24
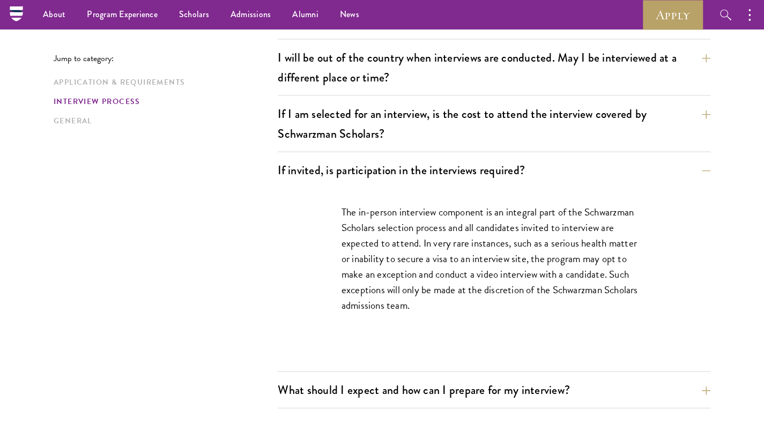
click at [441, 233] on p "The in-person interview component is an integral part of the Schwarzman Scholar…" at bounding box center [493, 258] width 305 height 109
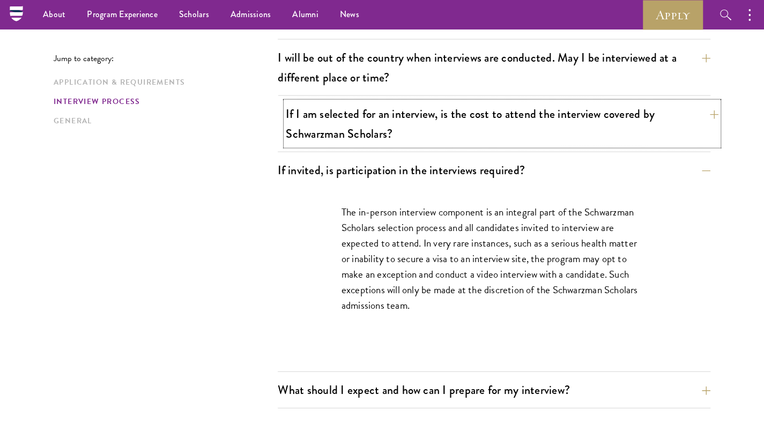
click at [463, 125] on button "If I am selected for an interview, is the cost to attend the interview covered …" at bounding box center [502, 124] width 432 height 44
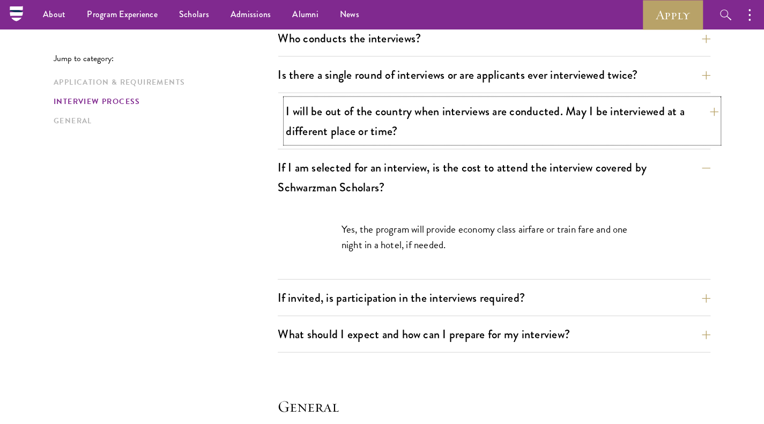
click at [466, 125] on button "I will be out of the country when interviews are conducted. May I be interviewe…" at bounding box center [502, 121] width 432 height 44
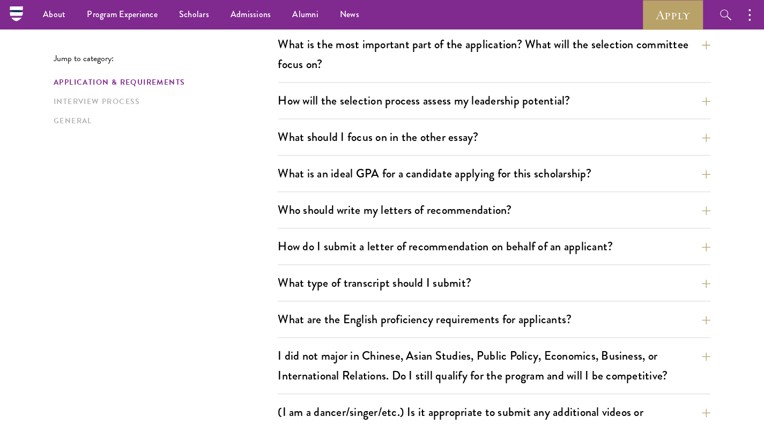
scroll to position [568, 0]
